Goal: Use online tool/utility: Utilize a website feature to perform a specific function

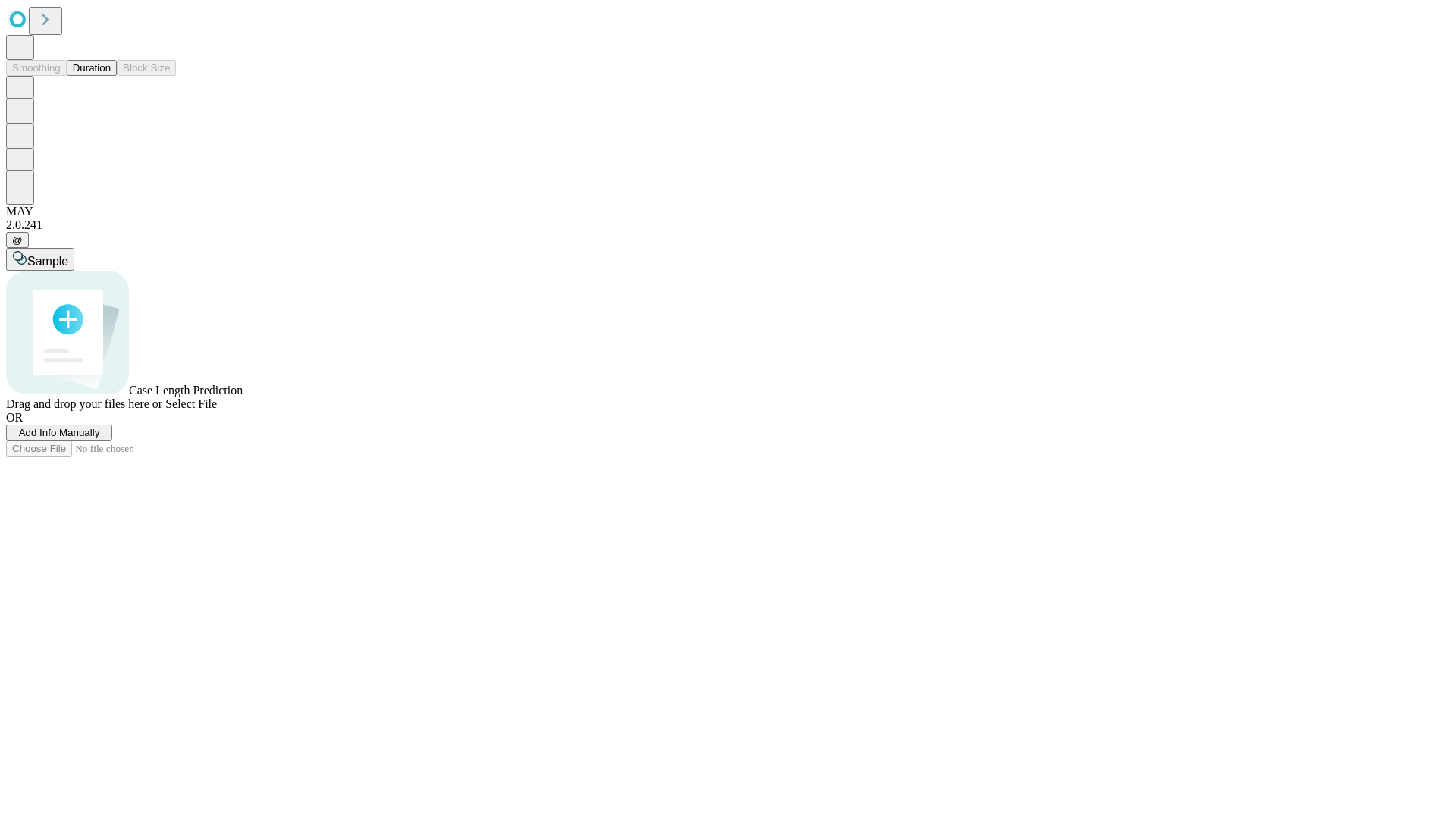
click at [110, 76] on button "Duration" at bounding box center [91, 68] width 50 height 16
click at [217, 410] on span "Select File" at bounding box center [191, 404] width 51 height 13
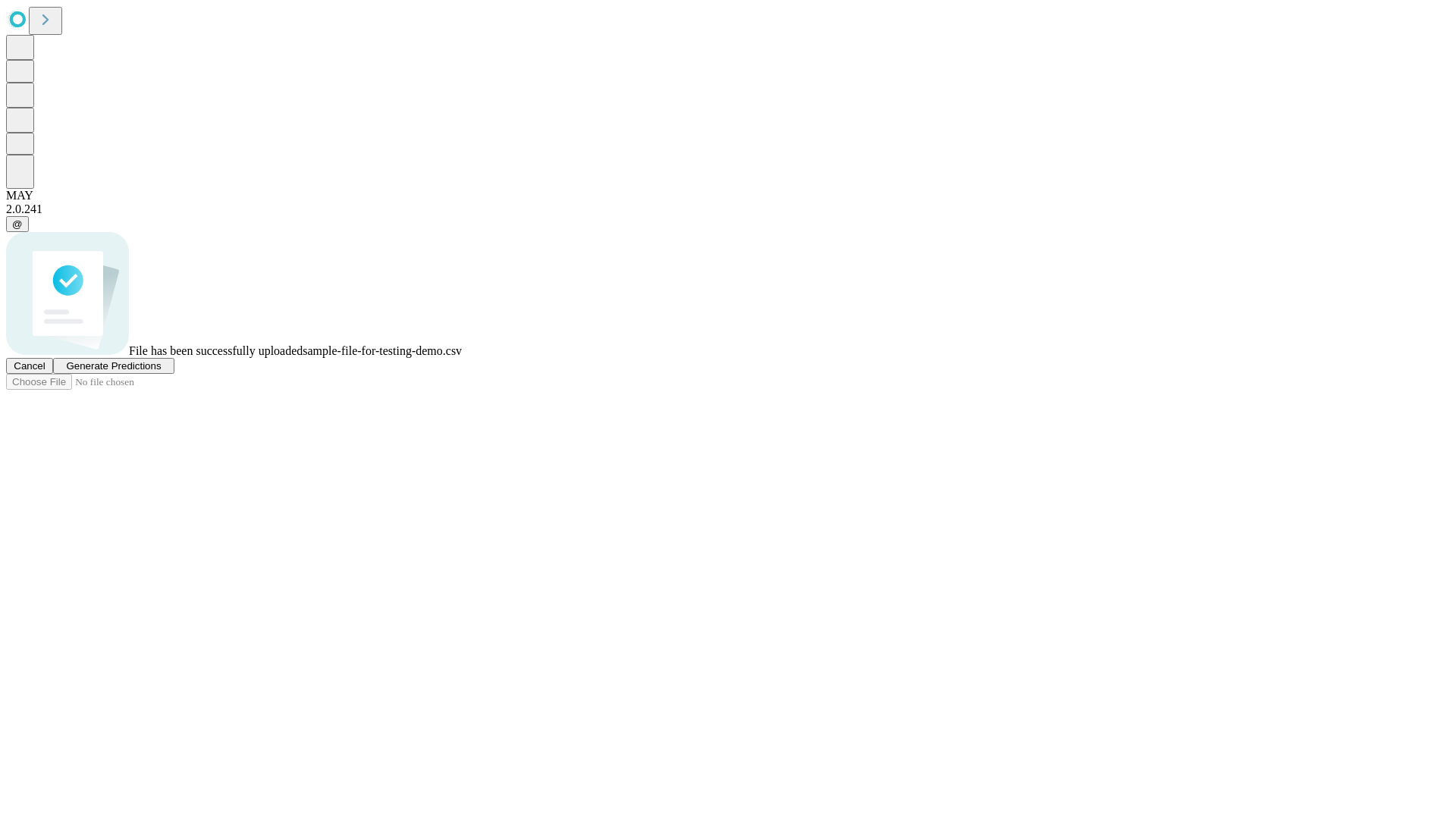
click at [161, 372] on span "Generate Predictions" at bounding box center [113, 366] width 95 height 11
